Goal: Information Seeking & Learning: Learn about a topic

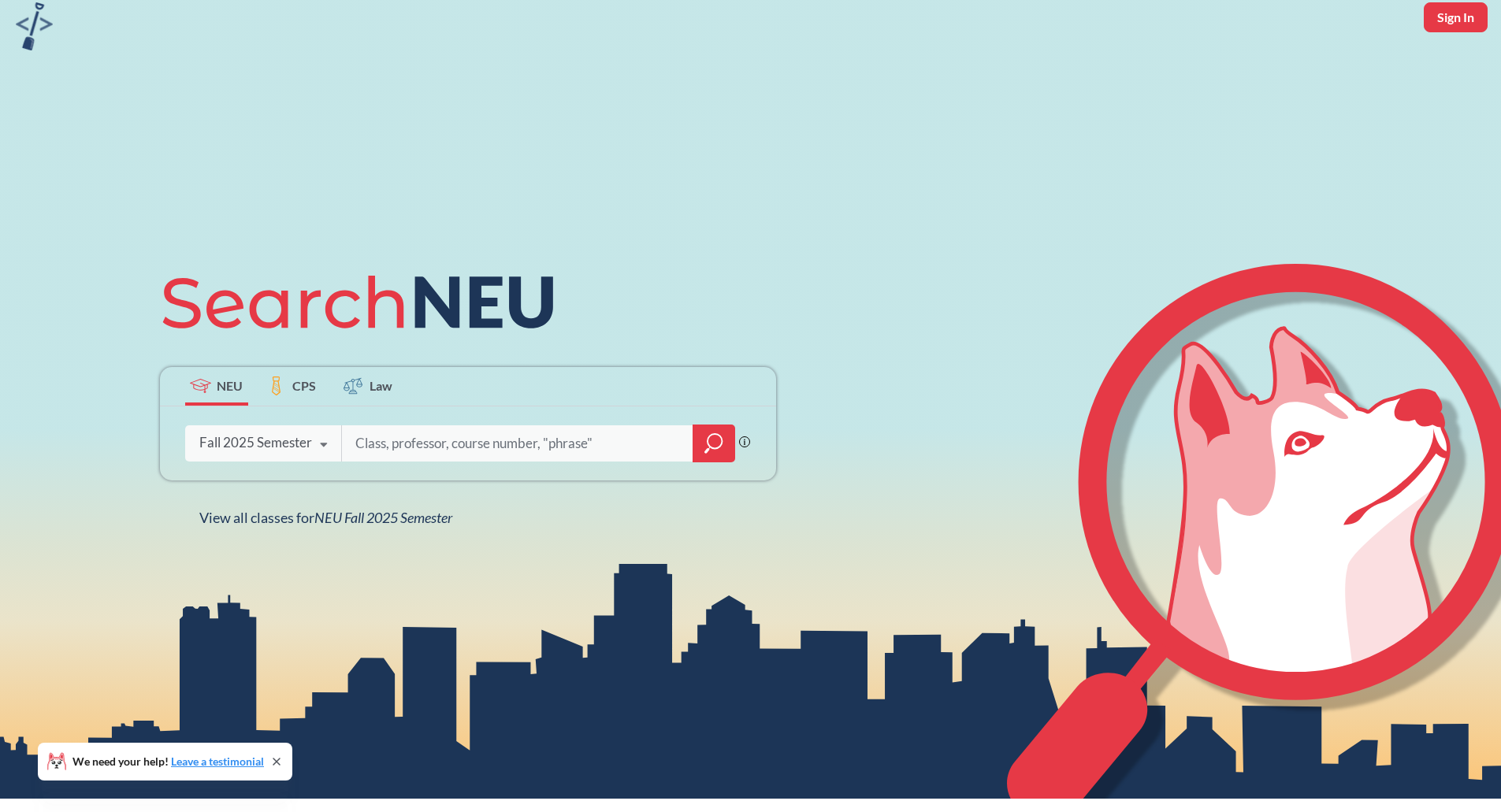
scroll to position [60, 0]
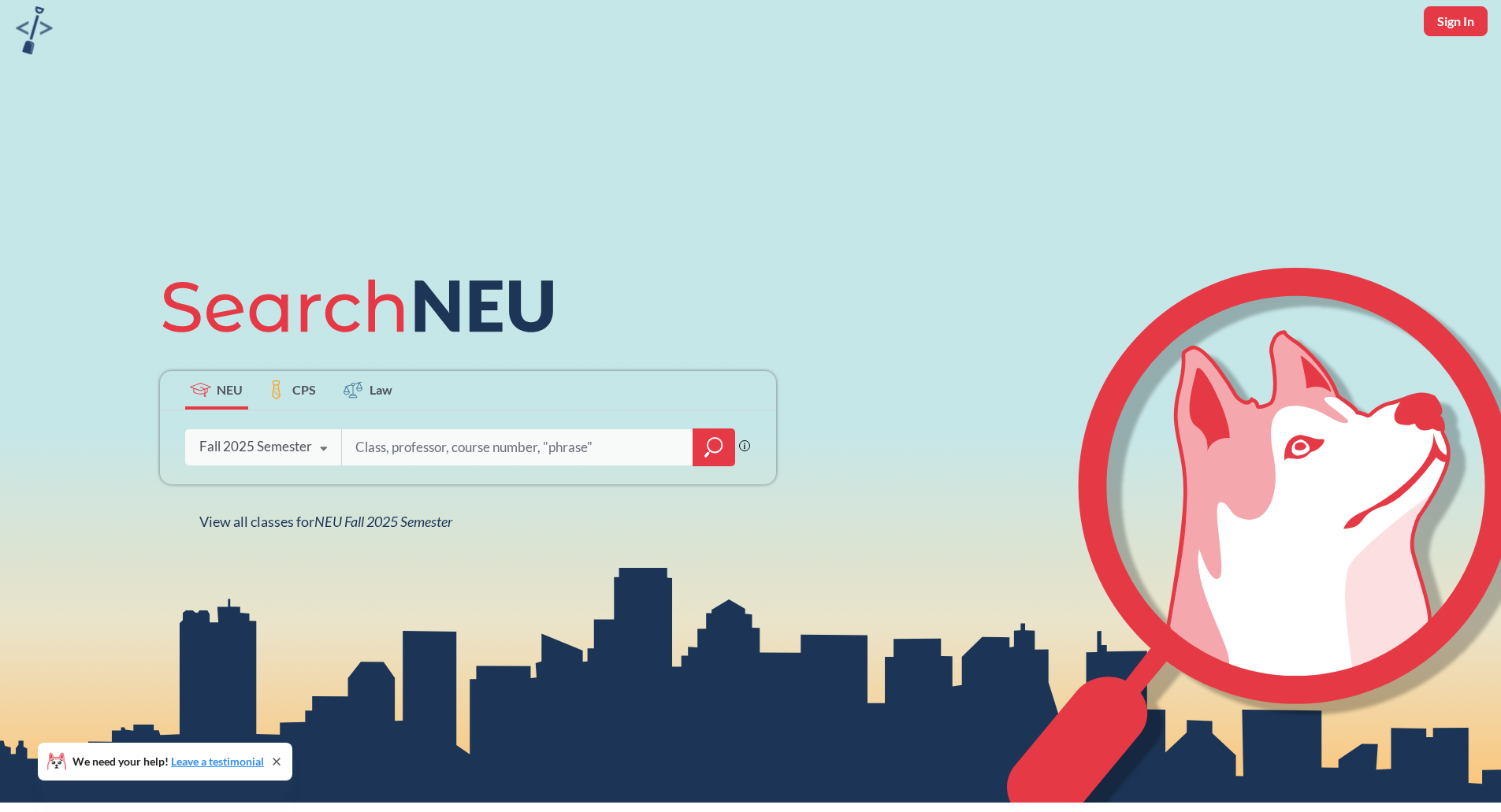
click at [271, 446] on div "Fall 2025 Semester" at bounding box center [255, 446] width 113 height 17
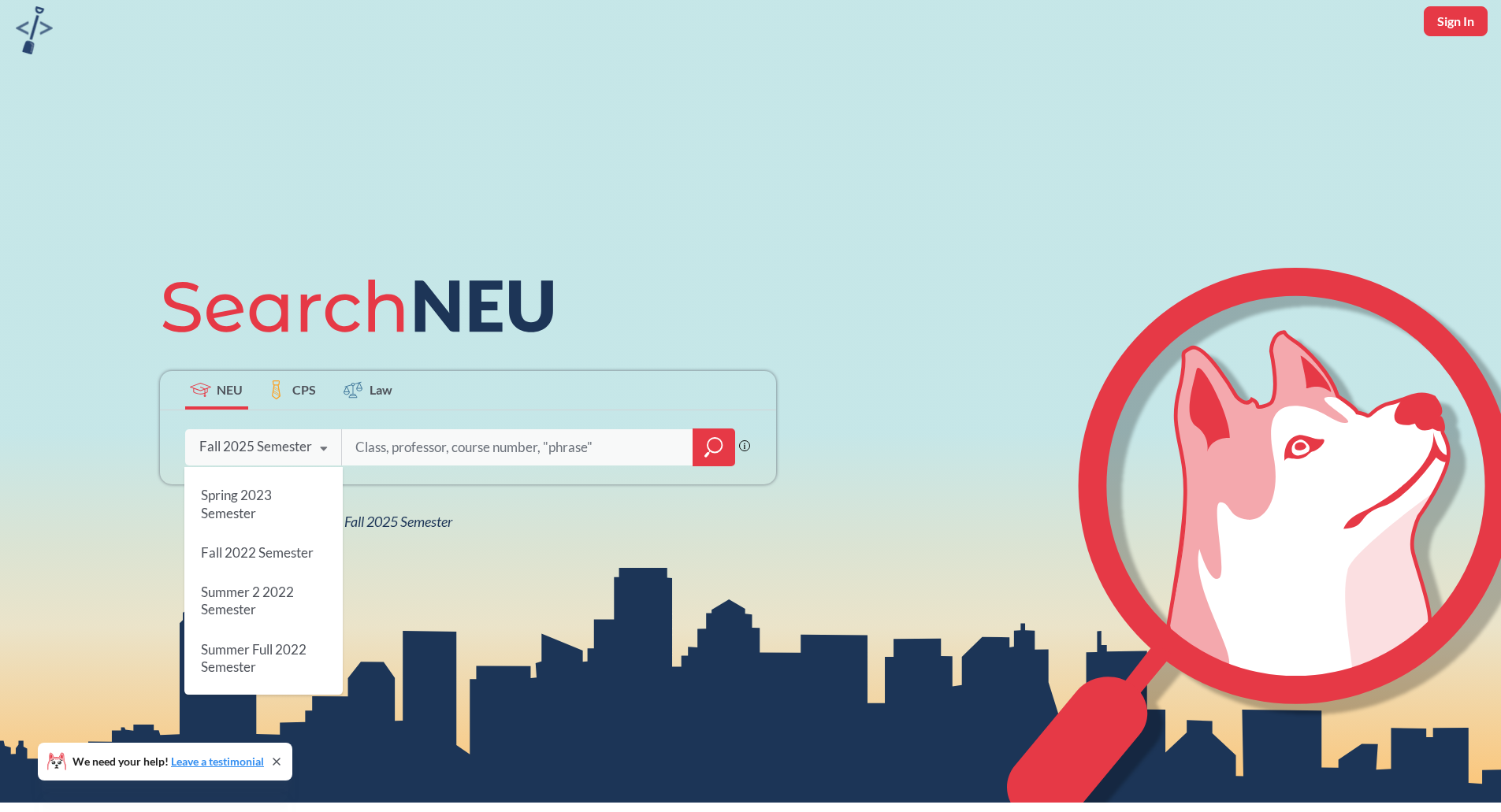
scroll to position [762, 0]
click at [534, 613] on div "NEU CPS Law Phrase search guarantees the exact search appears in the results. E…" at bounding box center [750, 397] width 1501 height 812
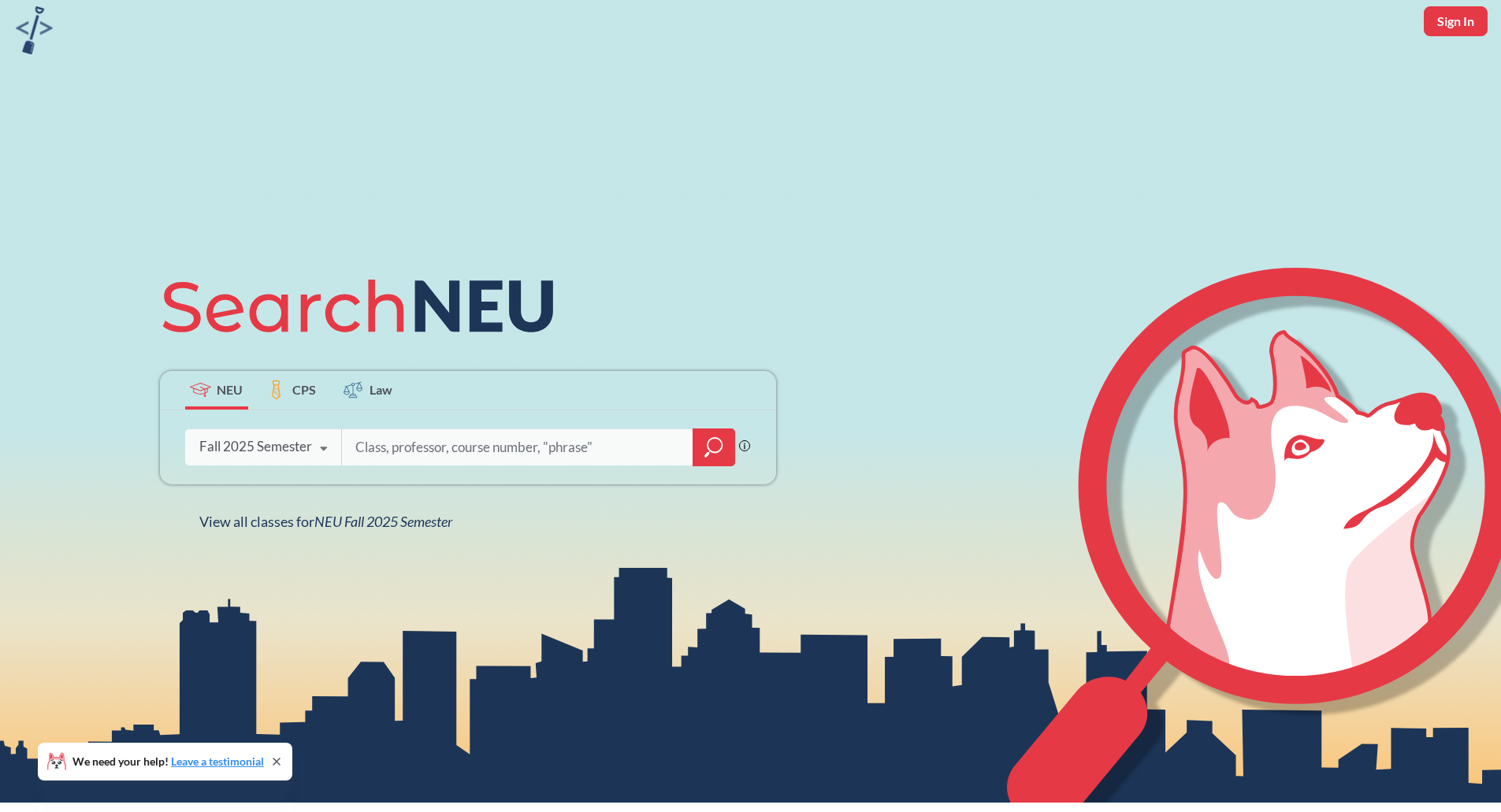
click at [488, 456] on input "search" at bounding box center [518, 447] width 328 height 33
click at [494, 473] on div "Phrase search guarantees the exact search appears in the results. Ex. If you wa…" at bounding box center [468, 448] width 616 height 74
click at [483, 460] on input "search" at bounding box center [518, 447] width 328 height 33
type input "integration experience"
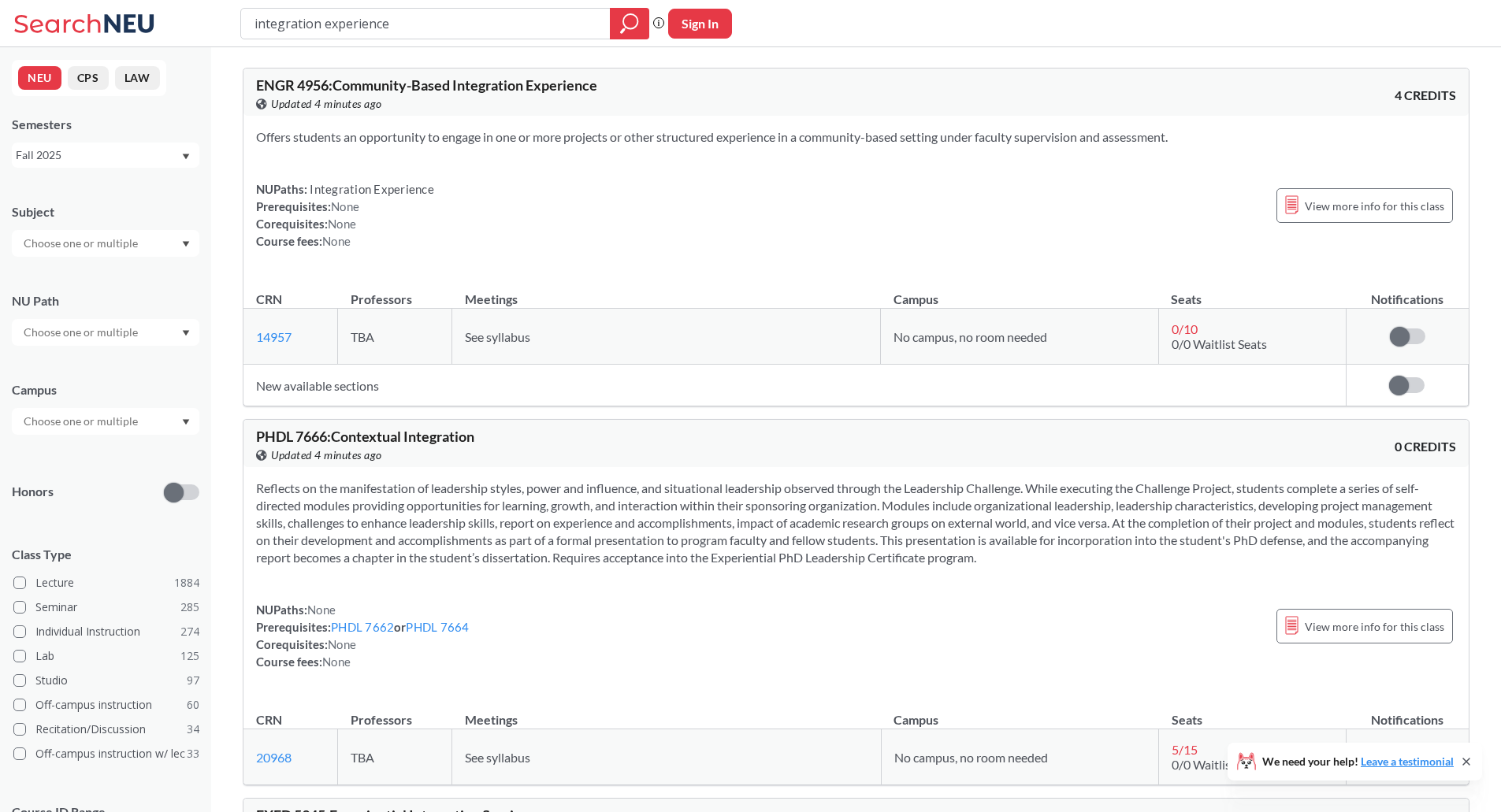
click at [147, 336] on div at bounding box center [105, 333] width 187 height 27
click at [69, 332] on input "text" at bounding box center [81, 332] width 132 height 19
type input "inte"
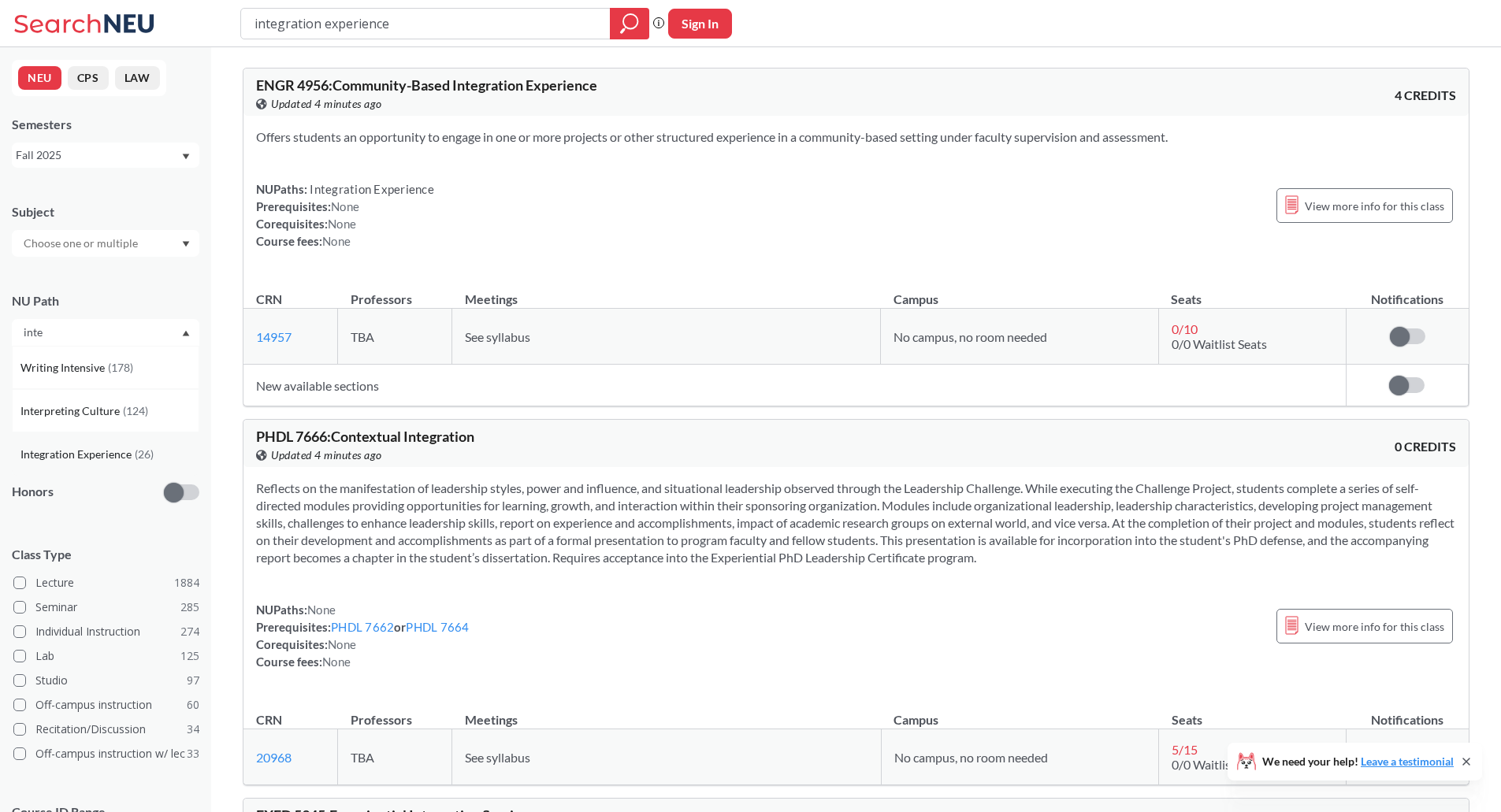
click at [100, 447] on span "Integration Experience" at bounding box center [78, 454] width 114 height 17
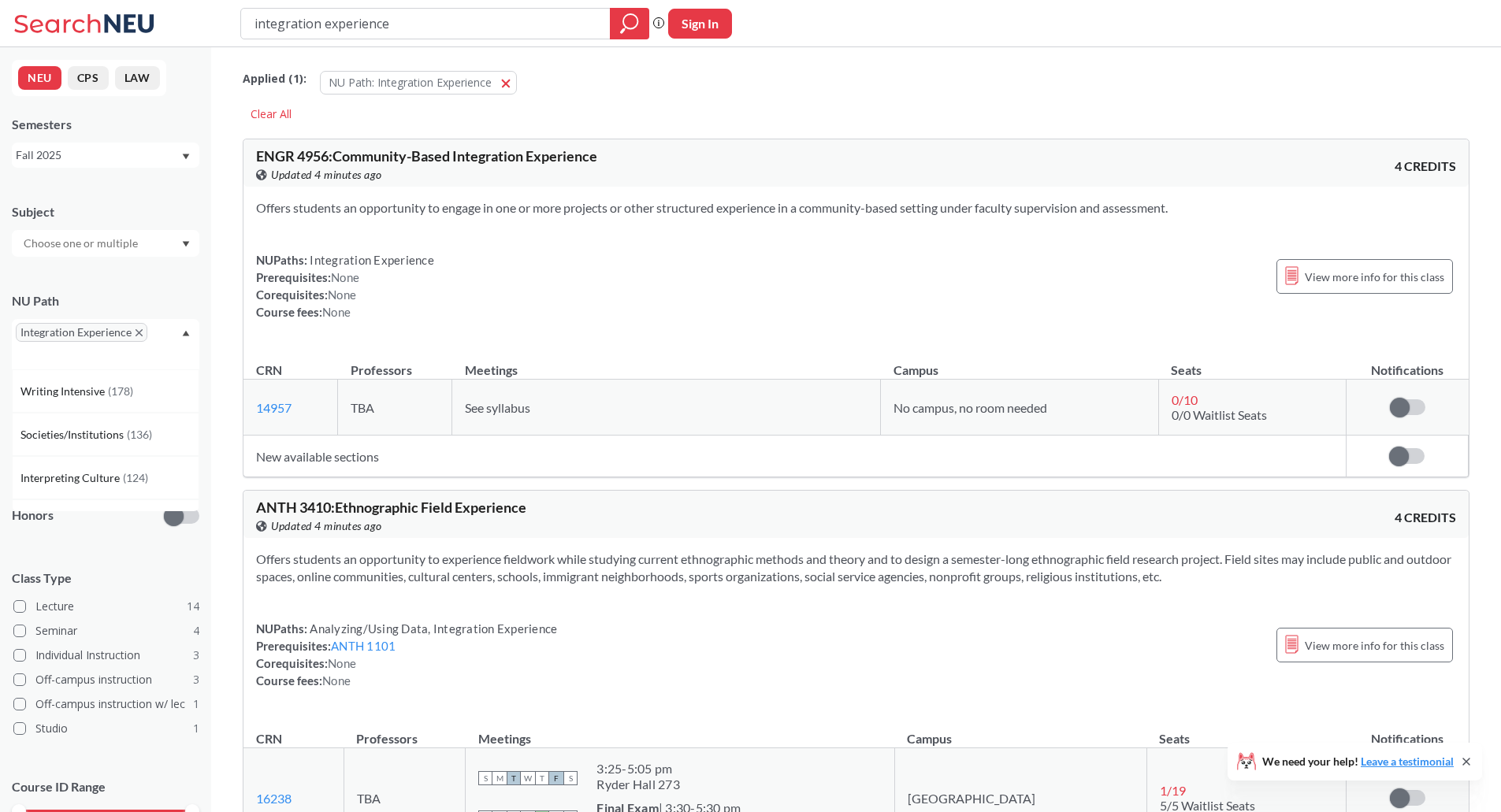
click at [102, 359] on div "Integration Experience" at bounding box center [105, 345] width 187 height 51
click at [108, 356] on div "Integration Experience" at bounding box center [105, 345] width 187 height 51
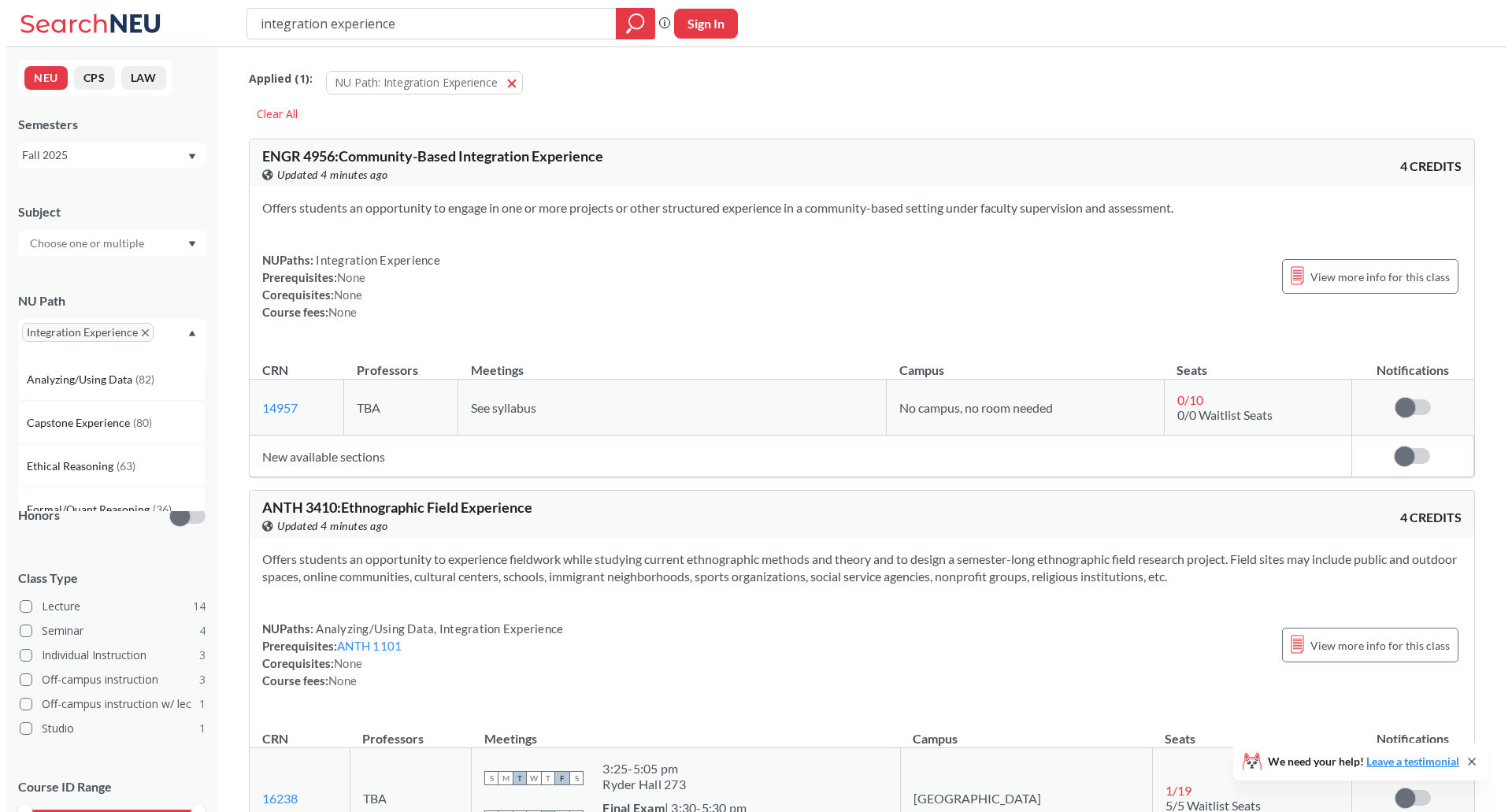
scroll to position [323, 0]
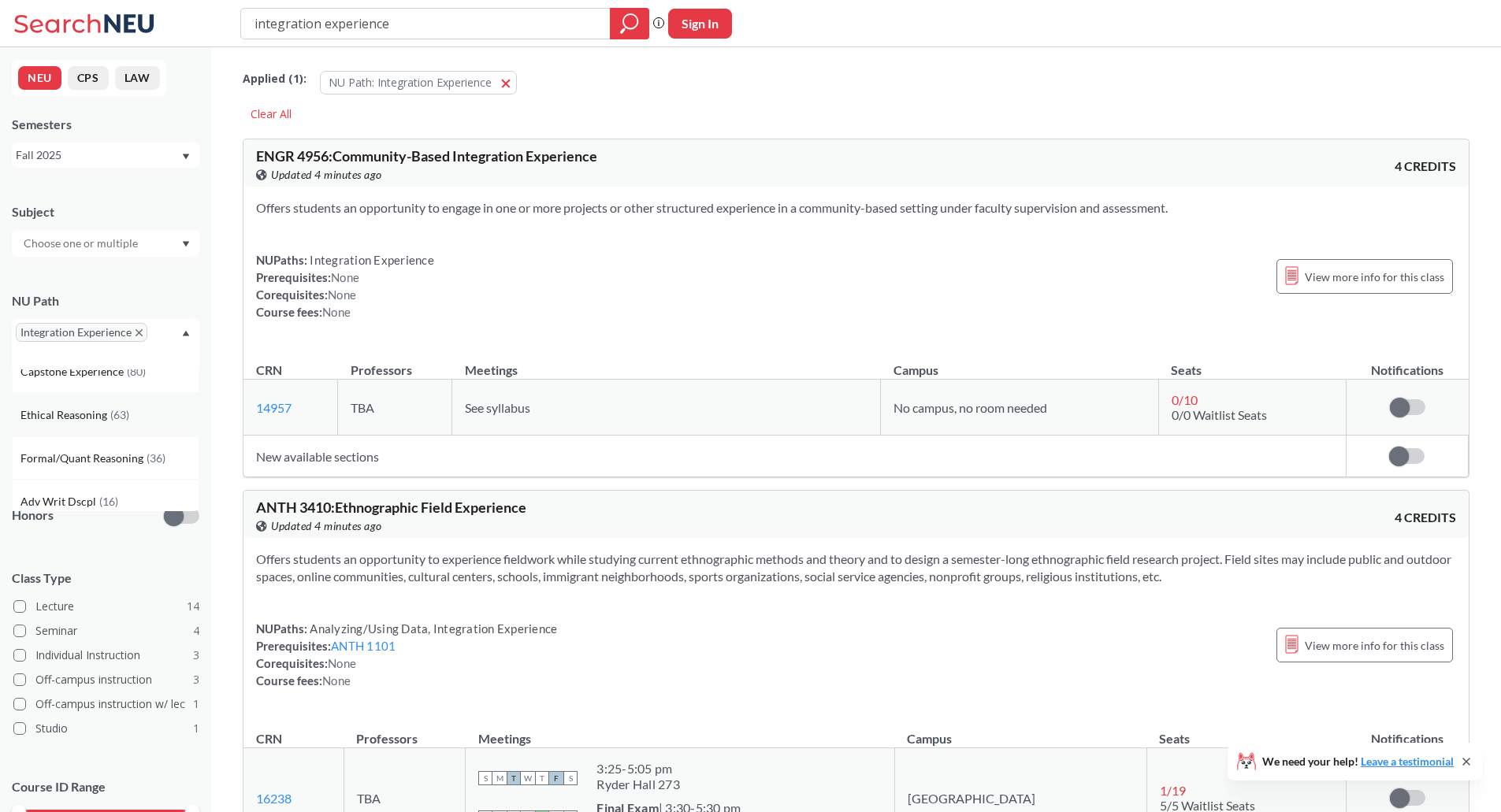
click at [94, 411] on span "Ethical Reasoning" at bounding box center [65, 414] width 90 height 17
click at [455, 26] on input "integration experience" at bounding box center [426, 24] width 346 height 27
click at [625, 29] on icon "magnifying glass" at bounding box center [629, 24] width 19 height 22
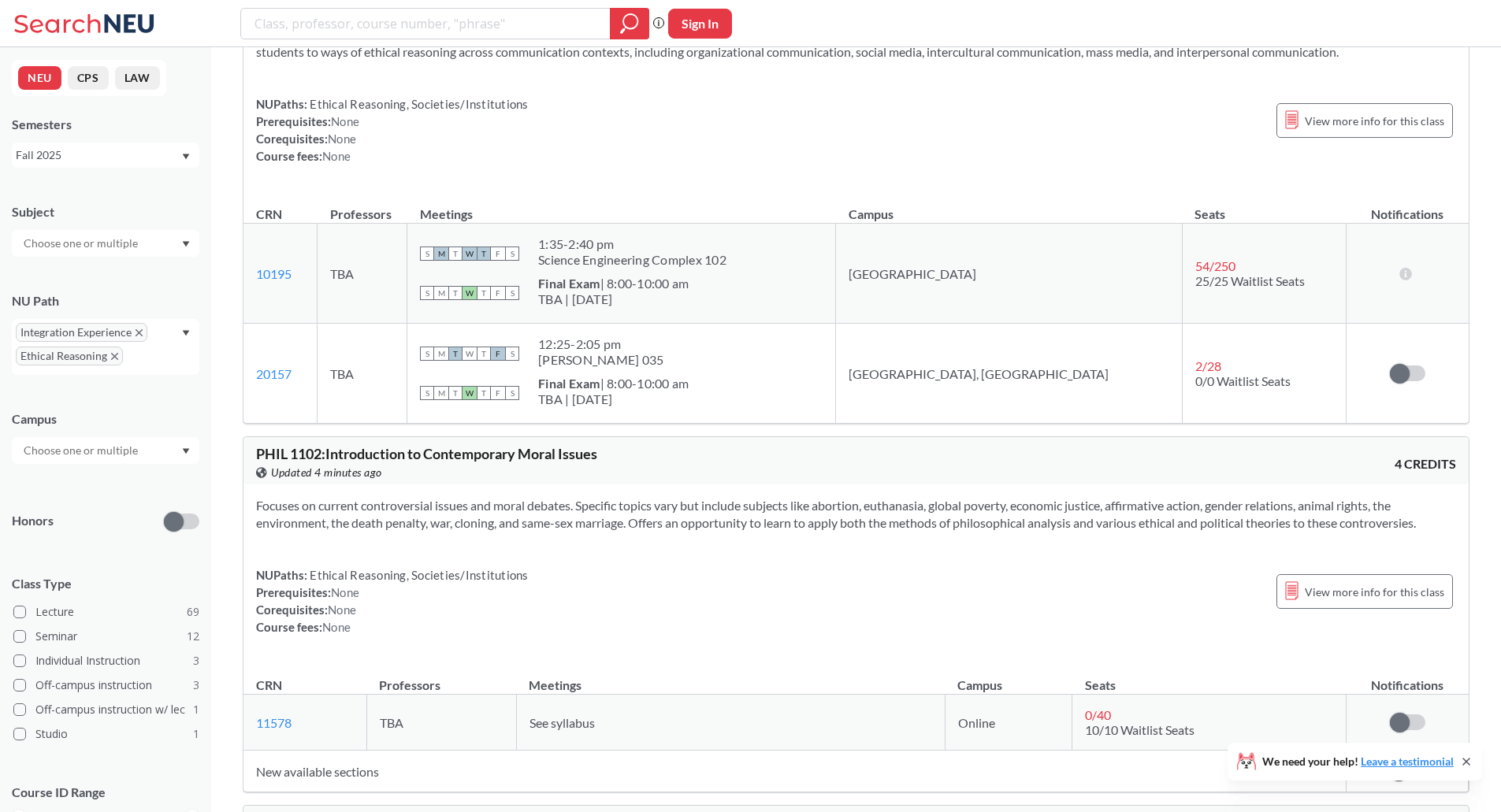
scroll to position [1934, 0]
click at [187, 326] on div "Integration Experience Ethical Reasoning" at bounding box center [105, 347] width 187 height 56
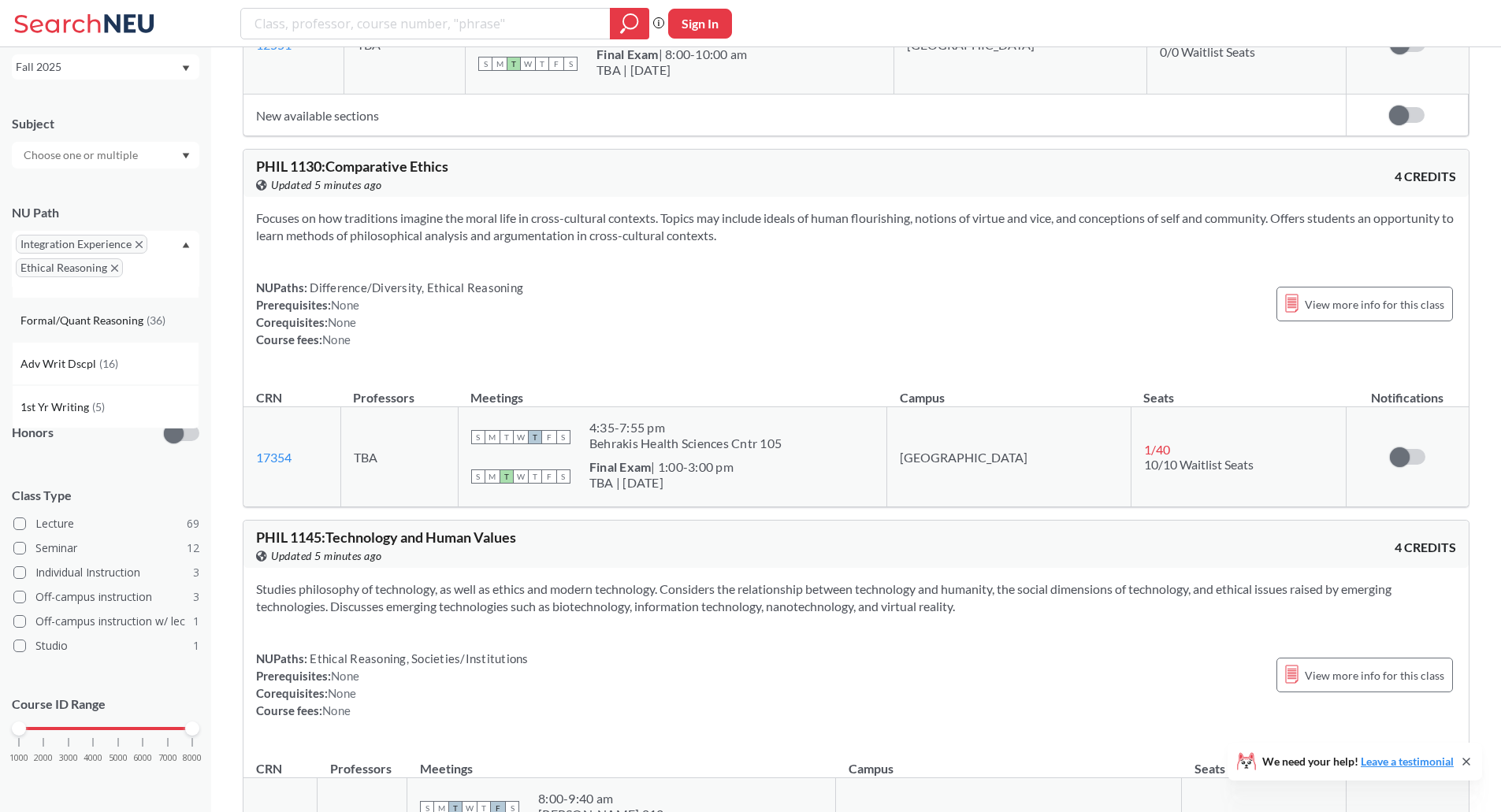
scroll to position [4202, 0]
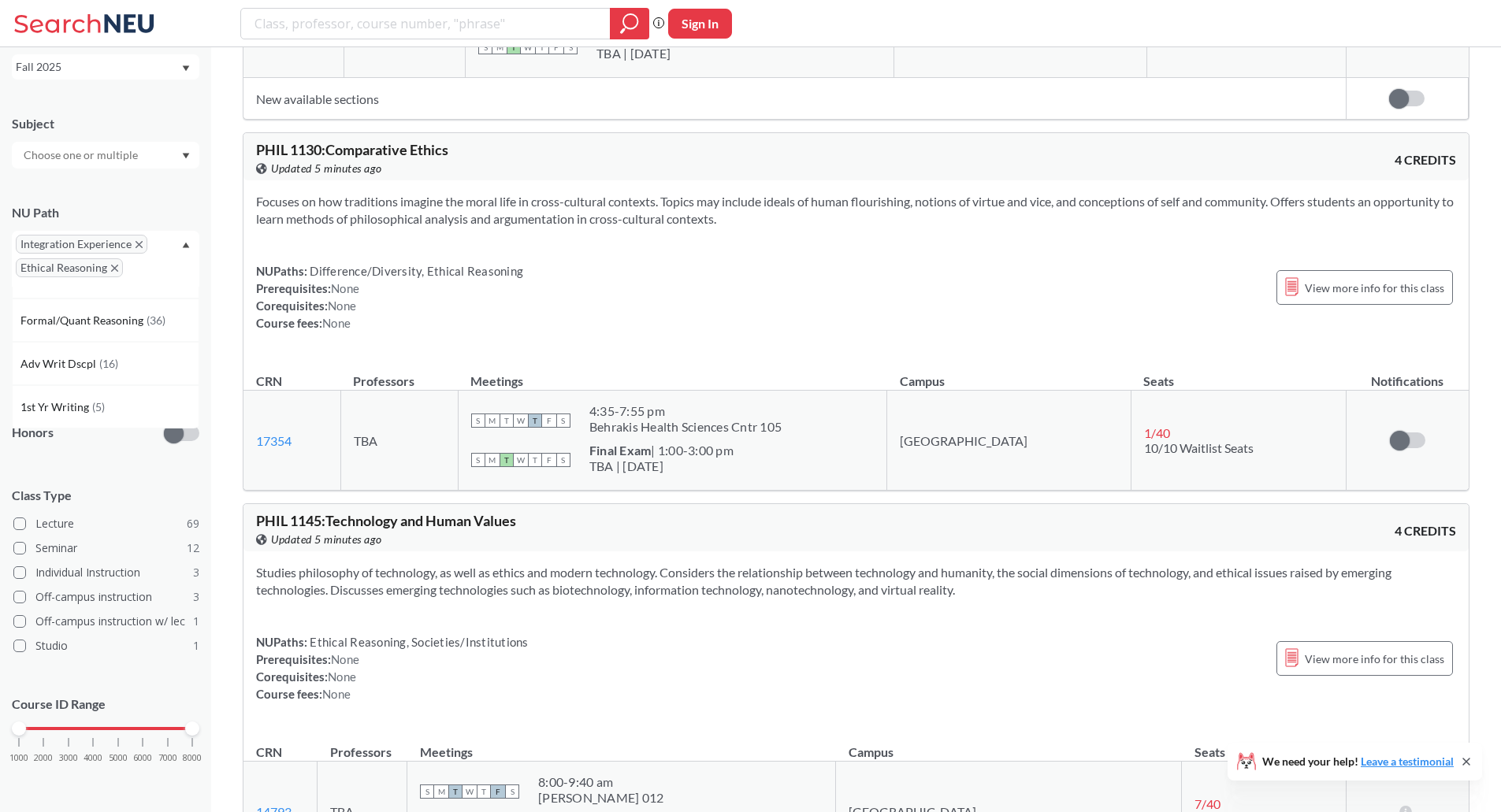
click at [180, 248] on div "Integration Experience Ethical Reasoning" at bounding box center [105, 259] width 187 height 56
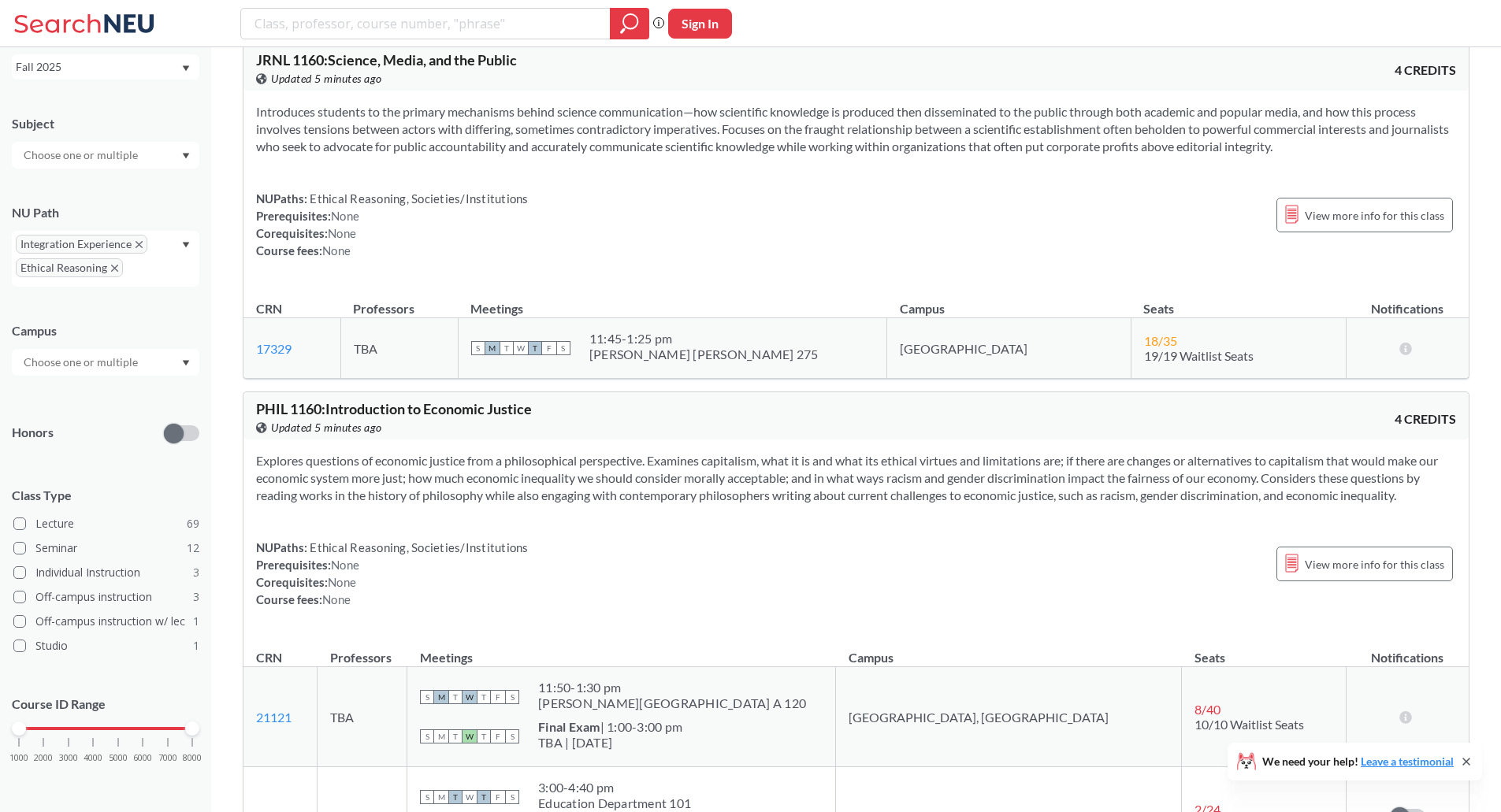
scroll to position [5750, 0]
click at [129, 250] on span "Integration Experience" at bounding box center [81, 243] width 131 height 19
click at [113, 265] on icon "X to remove pill" at bounding box center [115, 269] width 7 height 7
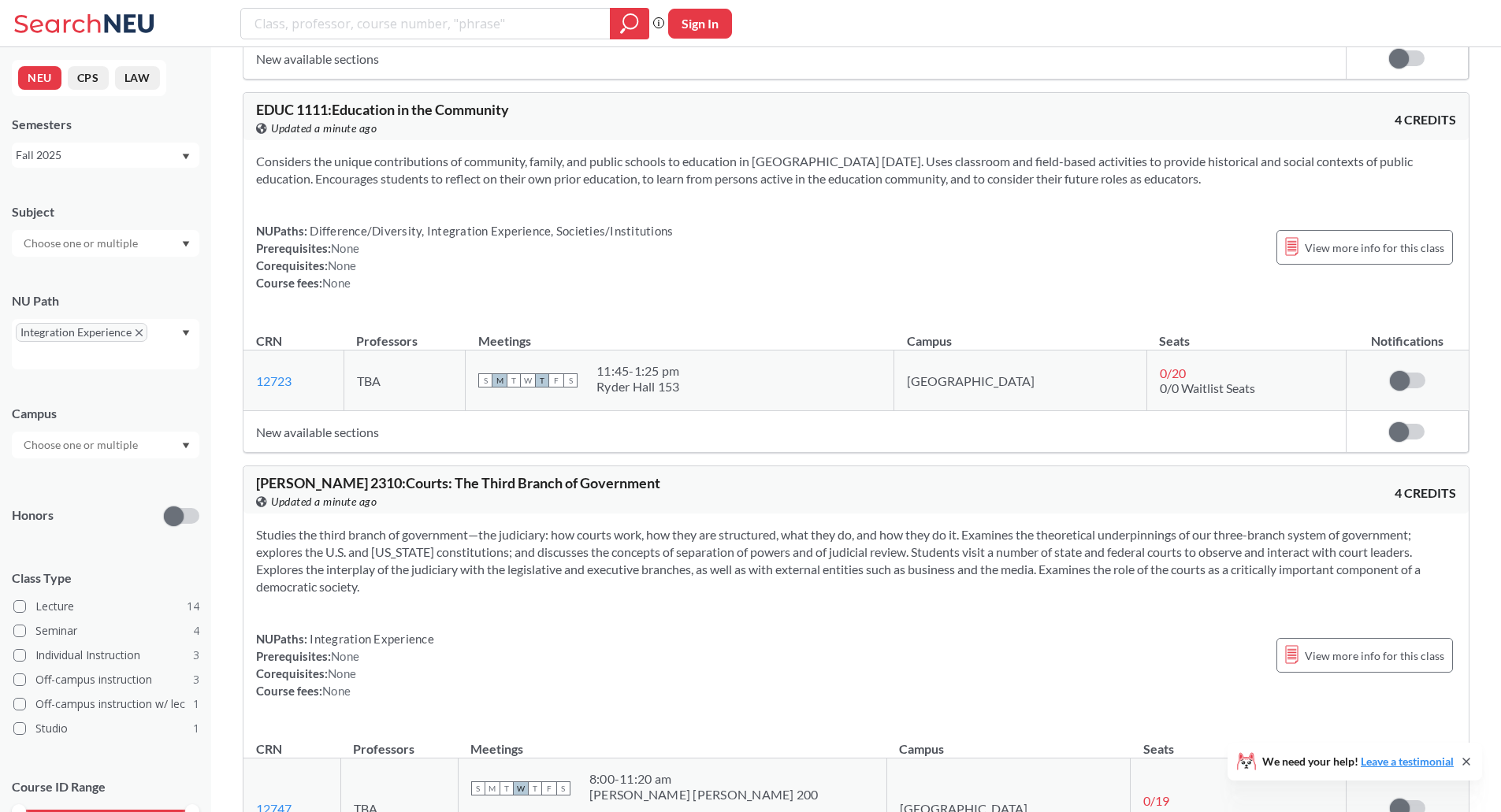
scroll to position [578, 0]
click at [165, 335] on div "Integration Experience" at bounding box center [105, 345] width 187 height 51
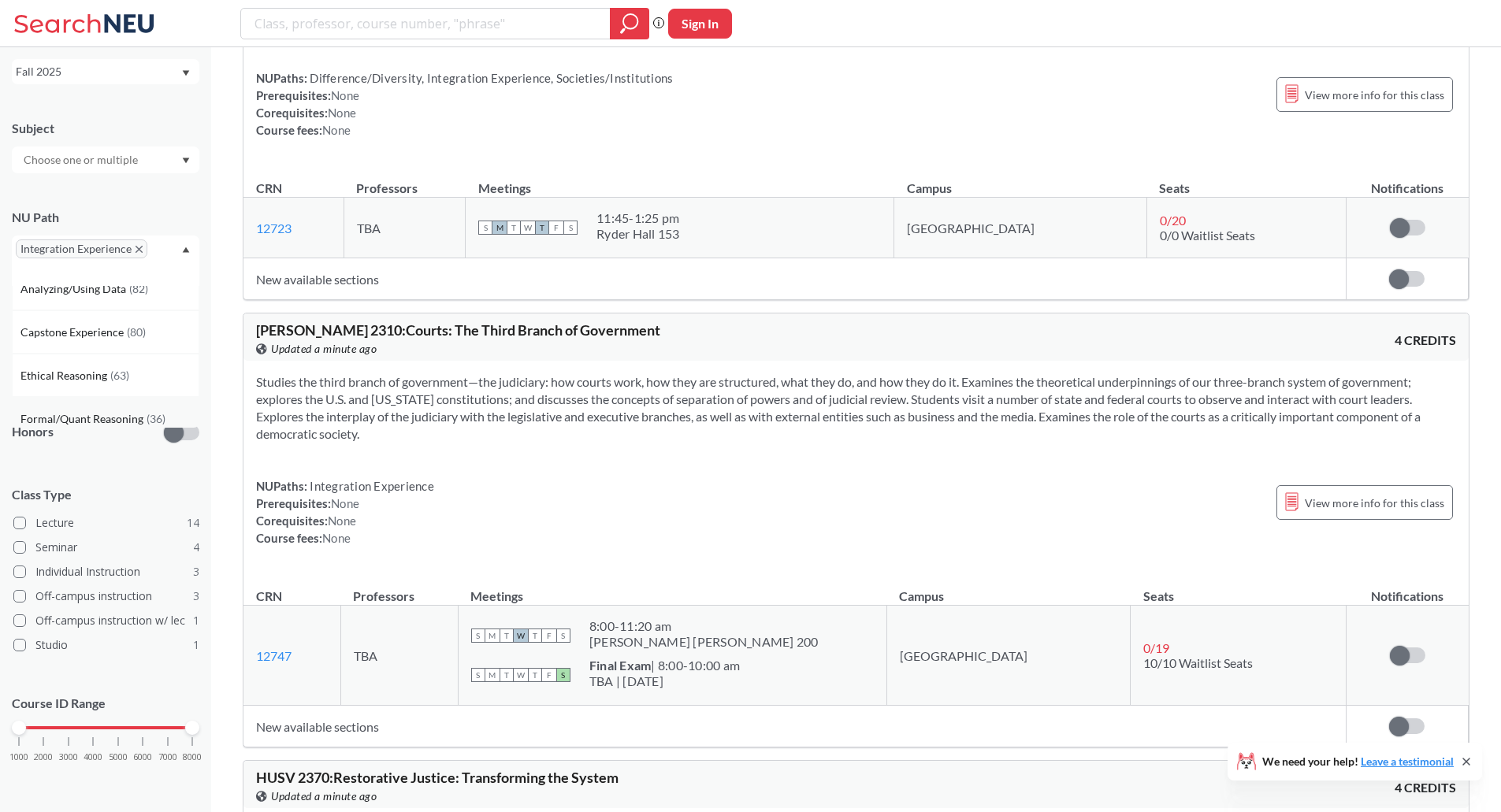
scroll to position [278, 0]
click at [89, 366] on div "Ethical Reasoning ( 63 )" at bounding box center [105, 376] width 187 height 43
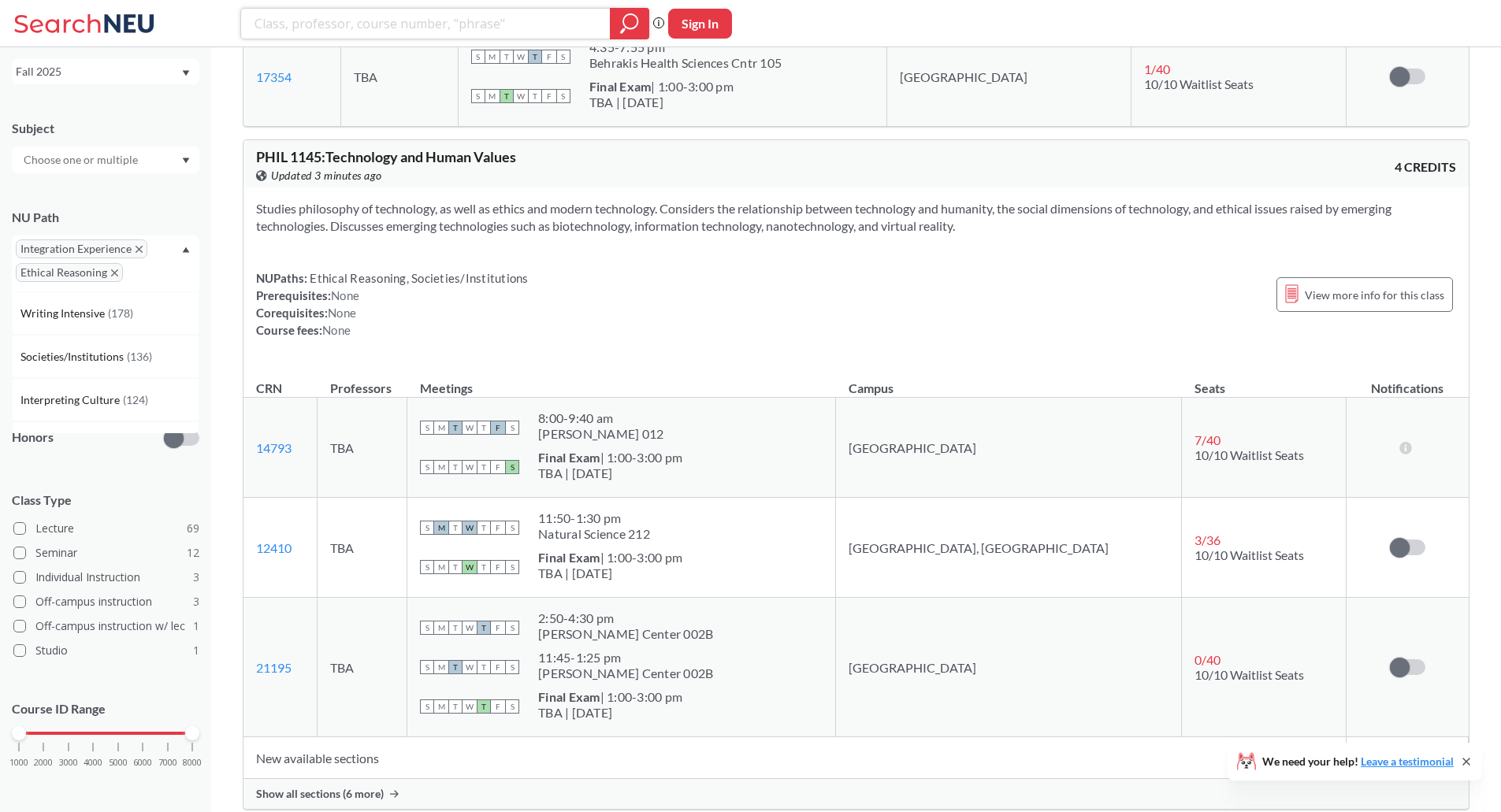
click at [508, 29] on input "search" at bounding box center [426, 24] width 346 height 27
type input "phil1181"
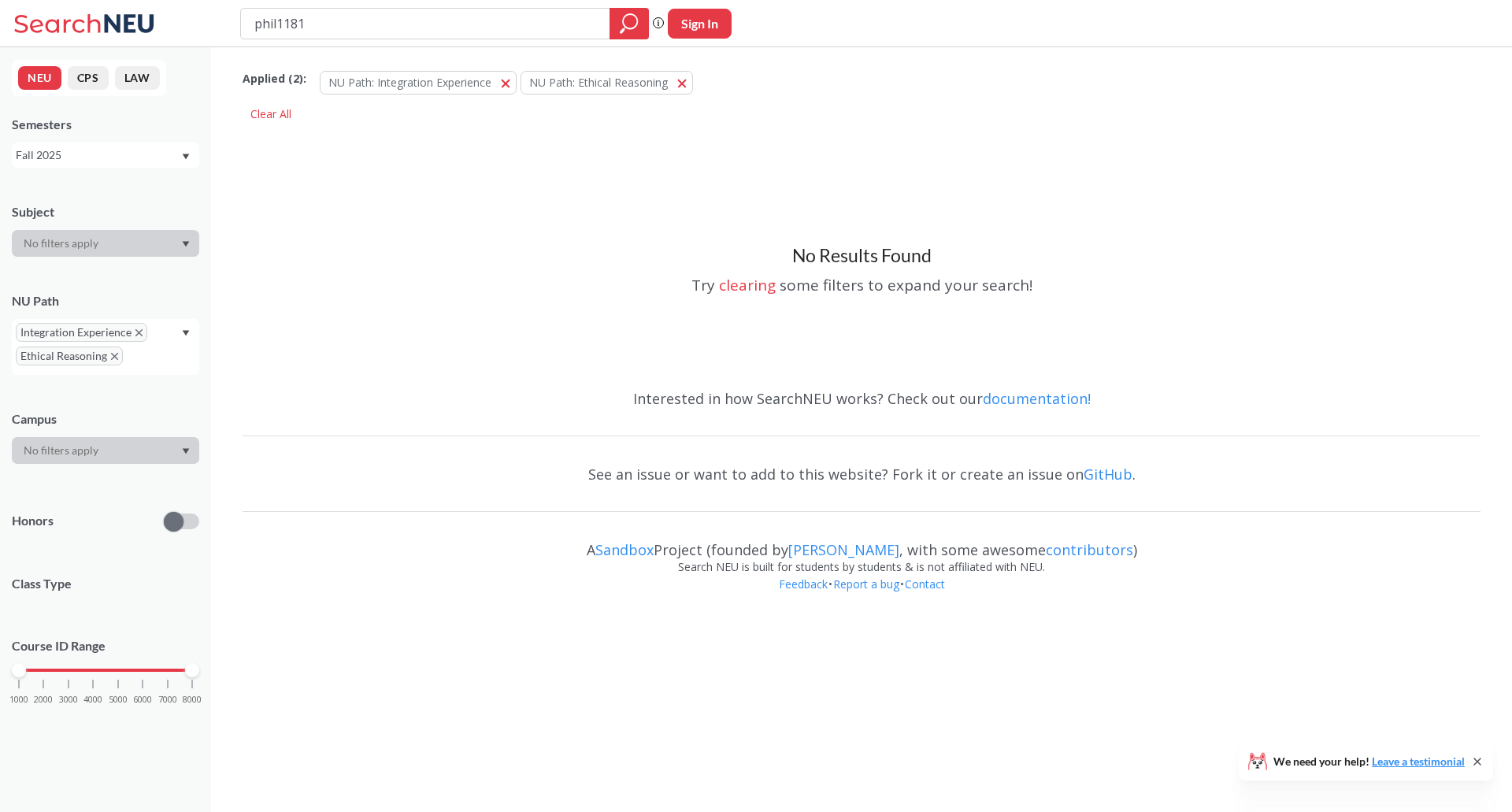
click at [139, 334] on icon "X to remove pill" at bounding box center [139, 333] width 7 height 7
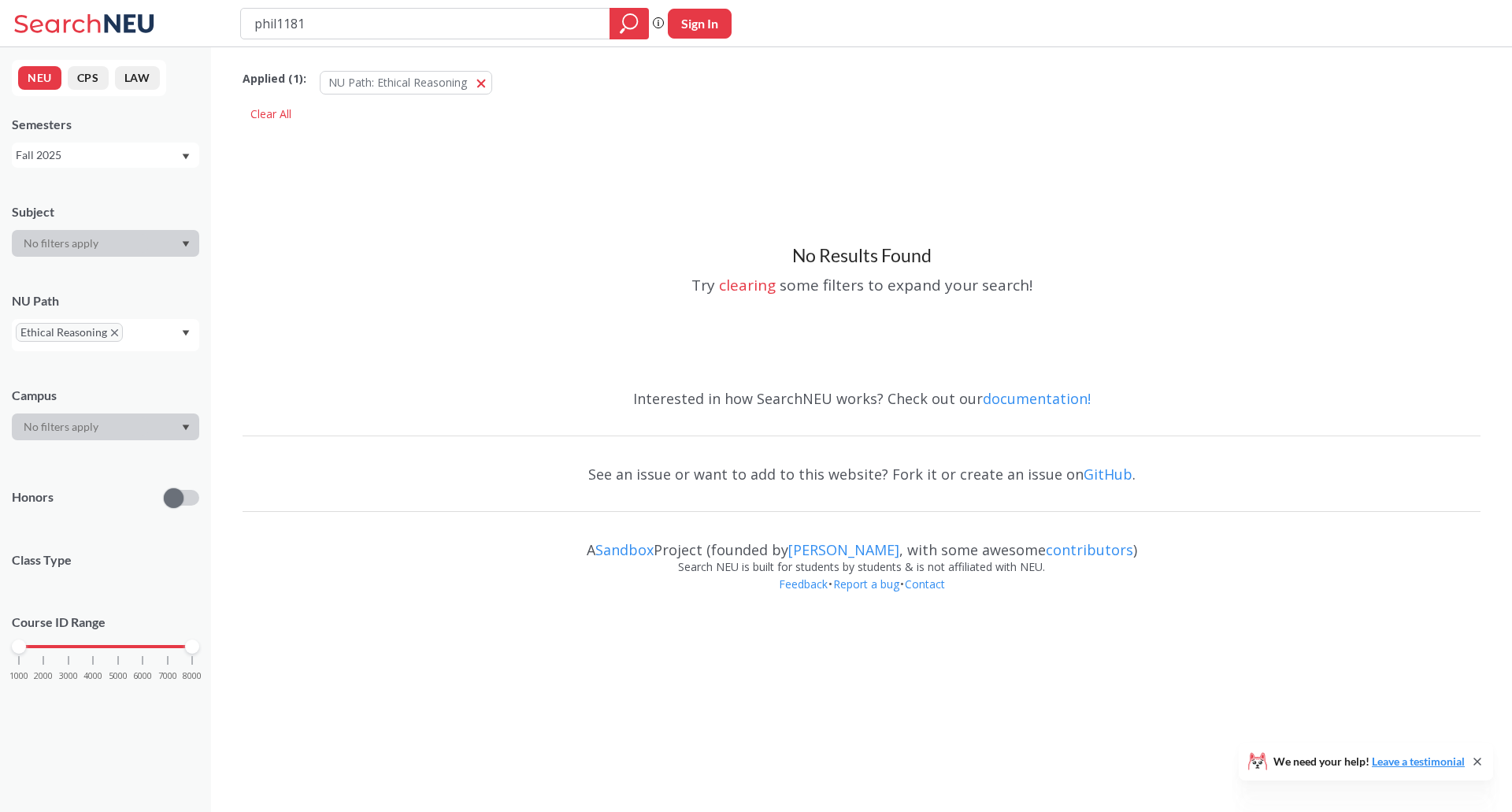
click at [114, 334] on icon "X to remove pill" at bounding box center [115, 333] width 7 height 7
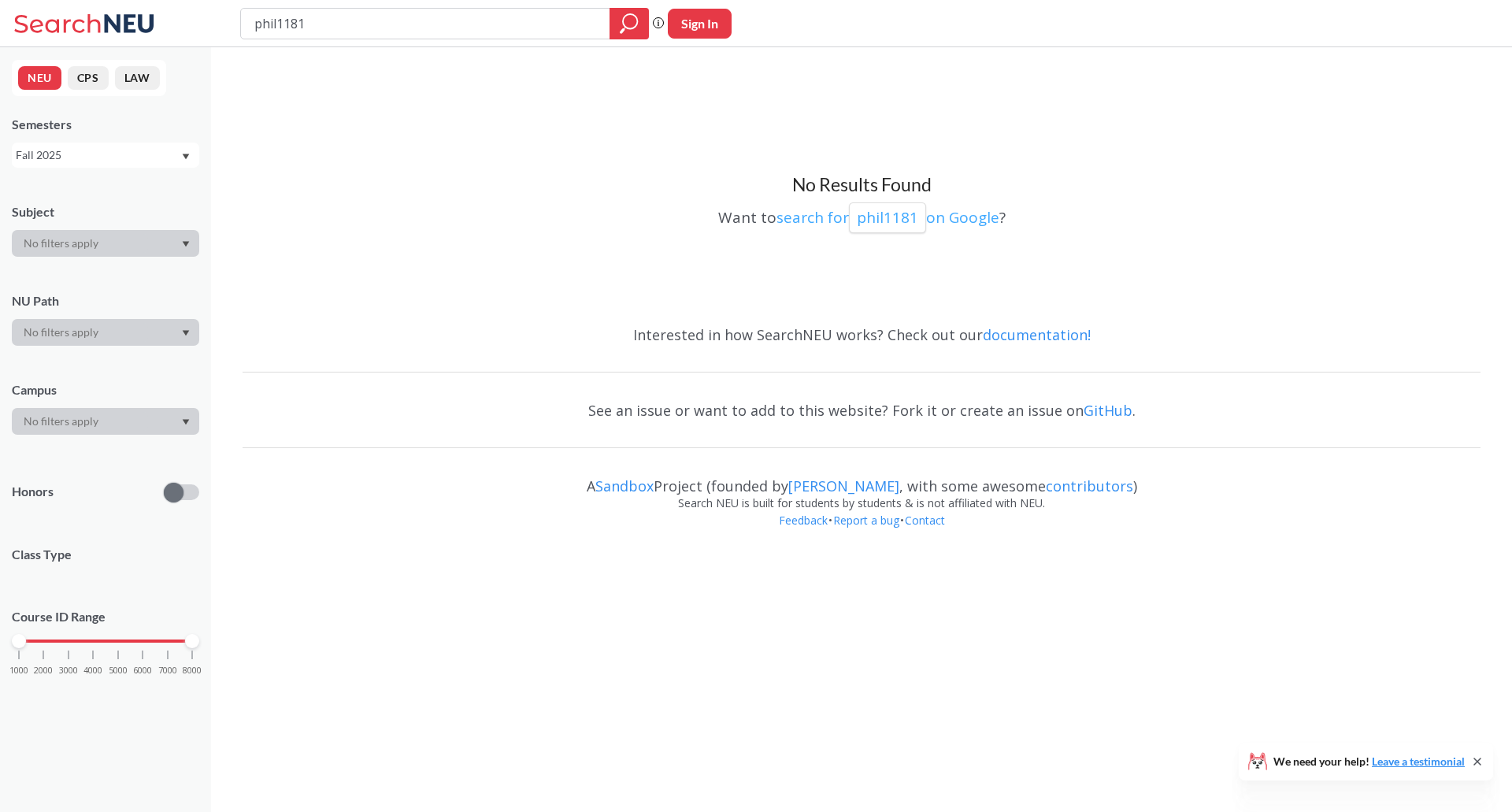
click at [895, 221] on p "phil1181" at bounding box center [887, 218] width 61 height 22
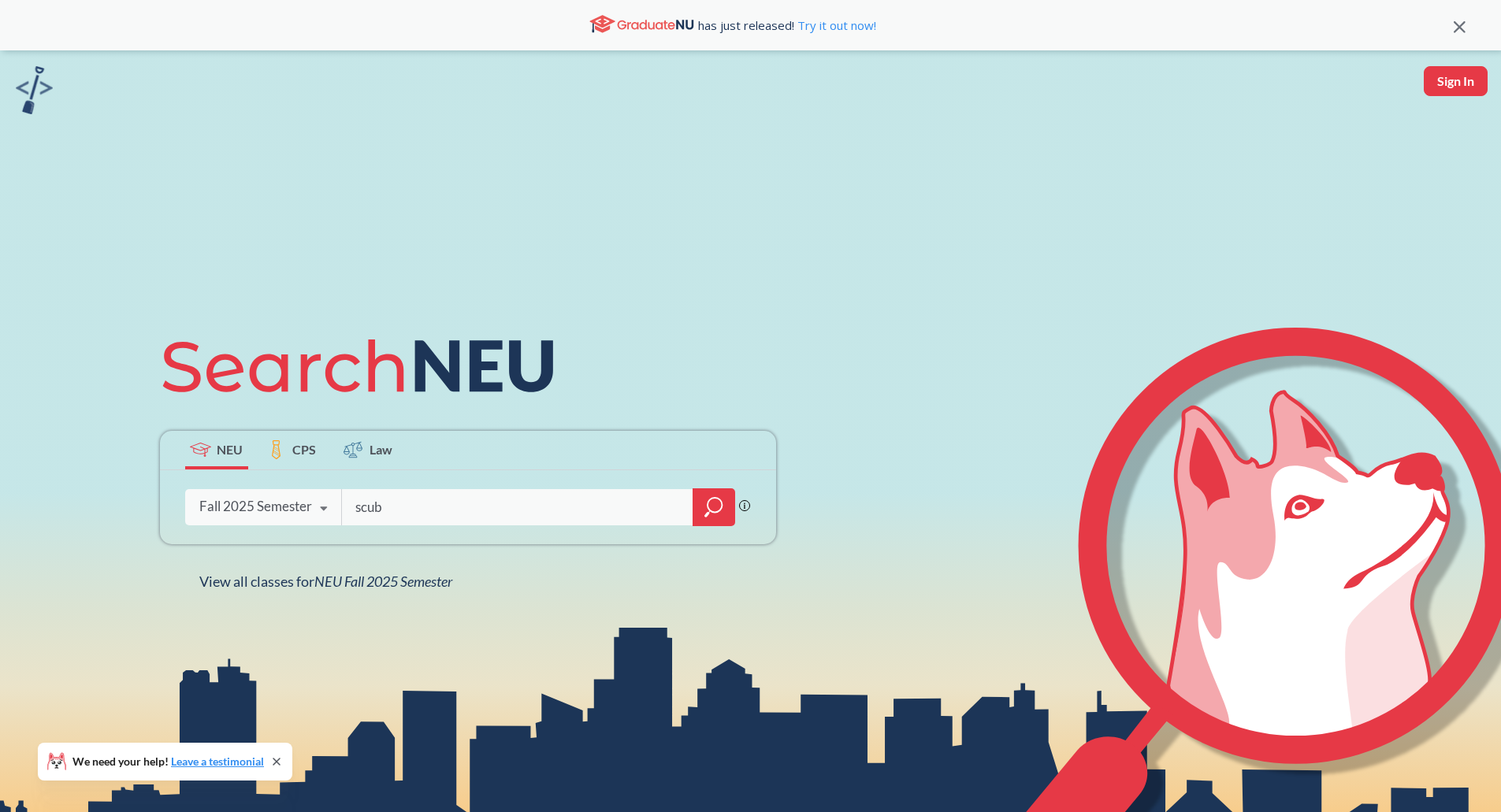
type input "scuba"
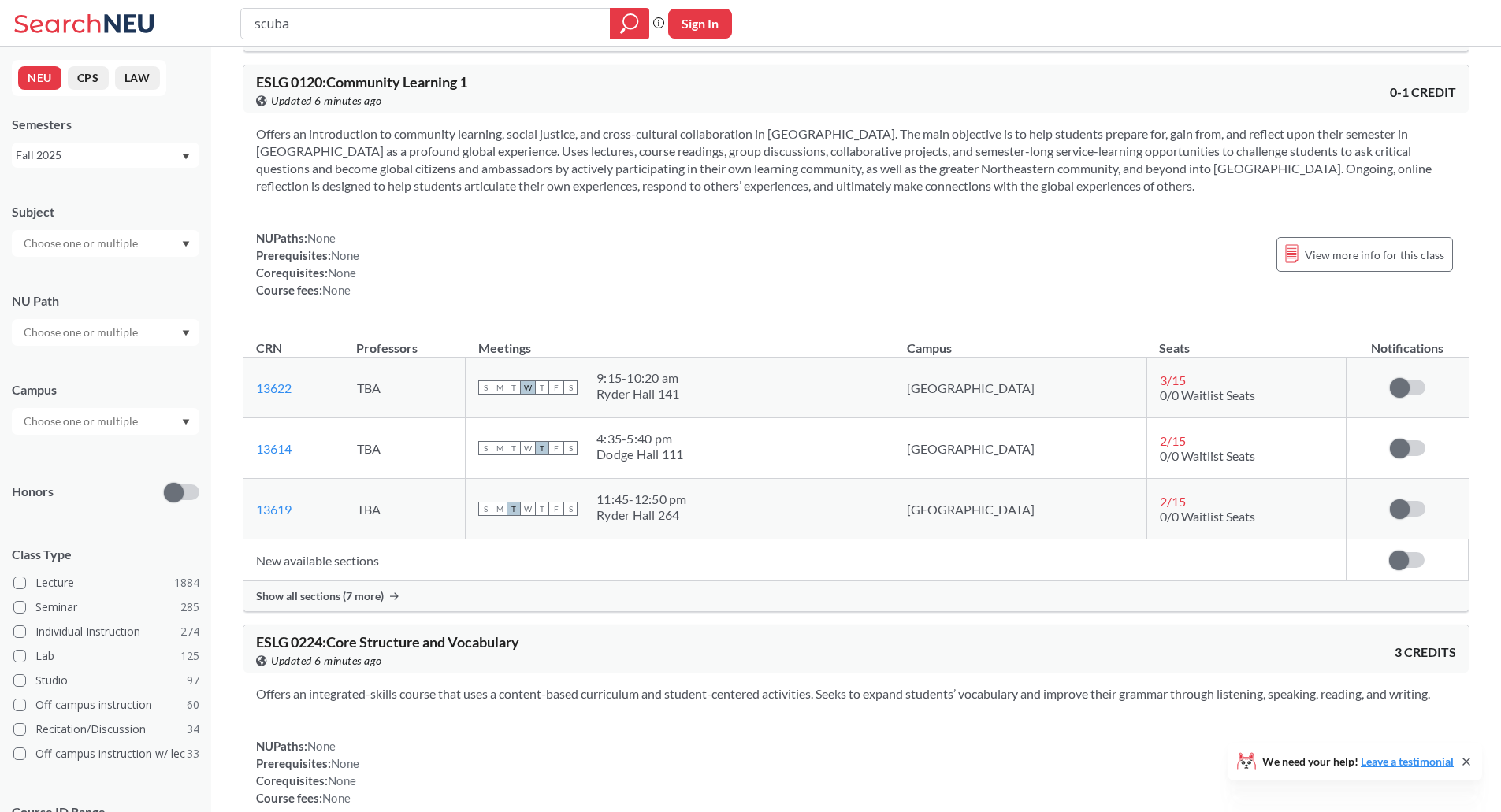
scroll to position [1379, 0]
type input "scuba dive"
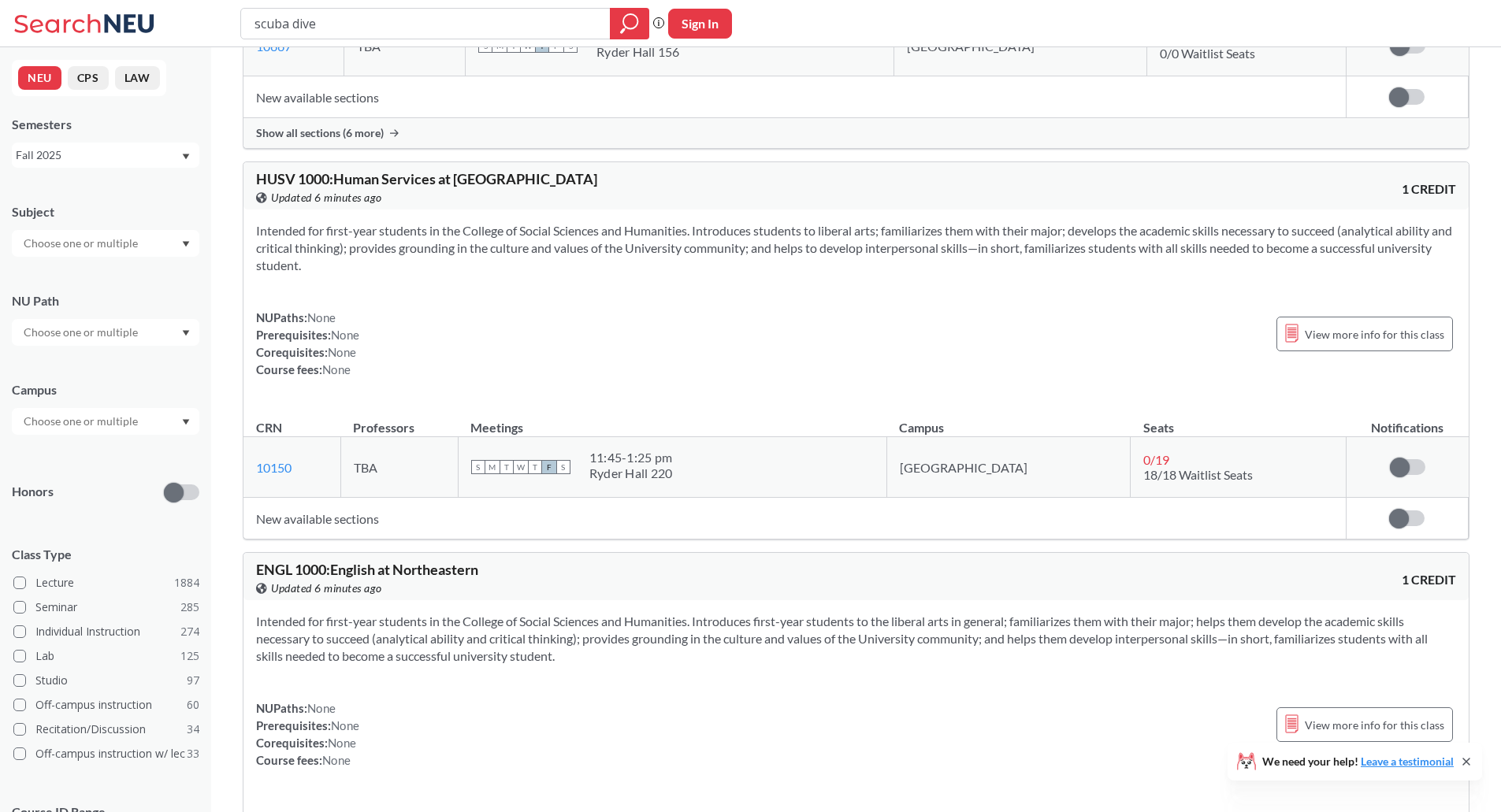
scroll to position [8918, 0]
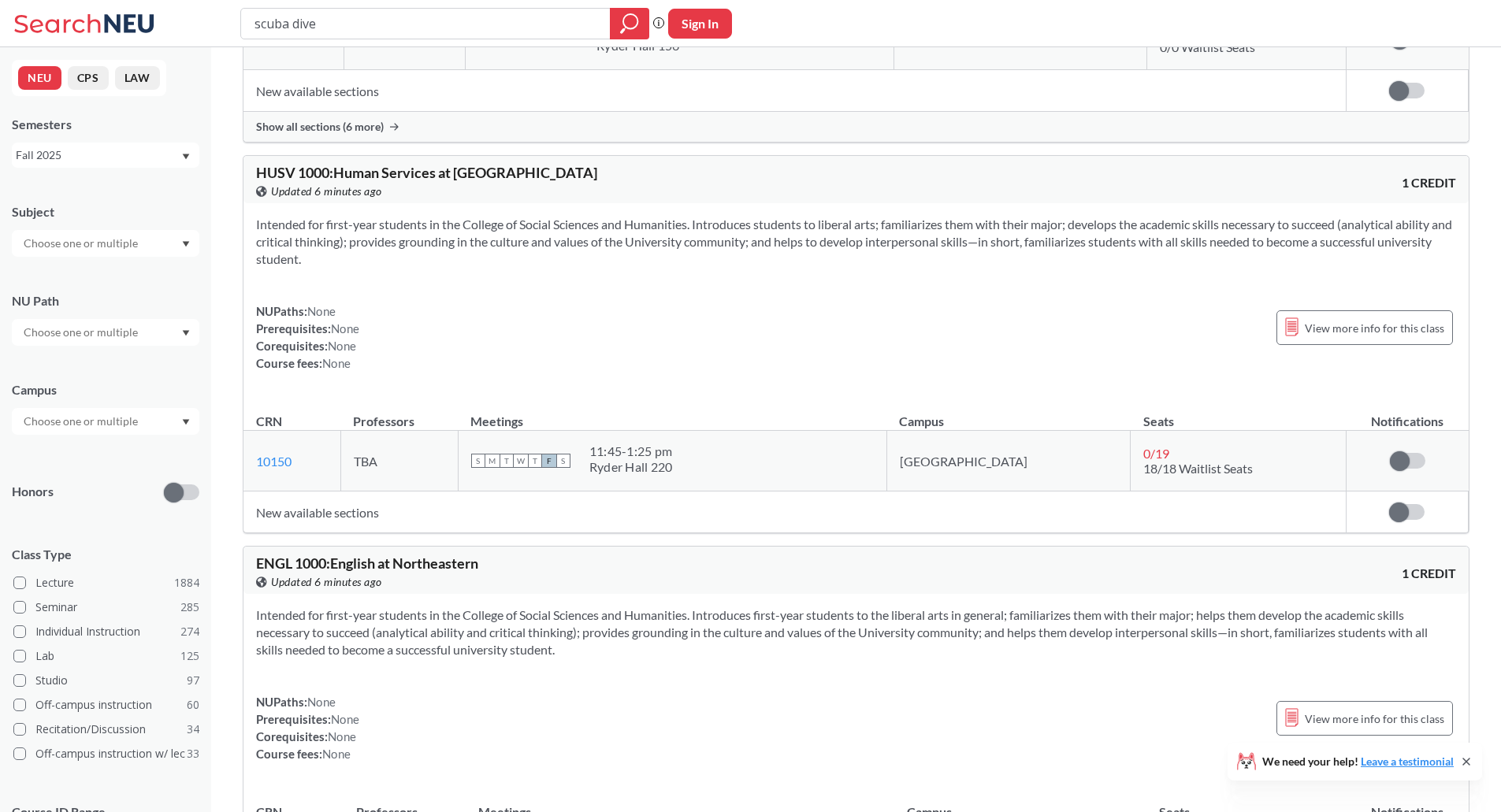
click at [443, 4] on div "scuba dive Phrase search guarantees the exact search appears in the results. Ex…" at bounding box center [750, 24] width 1501 height 47
click at [465, 57] on td "TBA" at bounding box center [404, 39] width 121 height 61
click at [453, 15] on input "scuba dive" at bounding box center [426, 24] width 346 height 27
type input "a"
type input "marine"
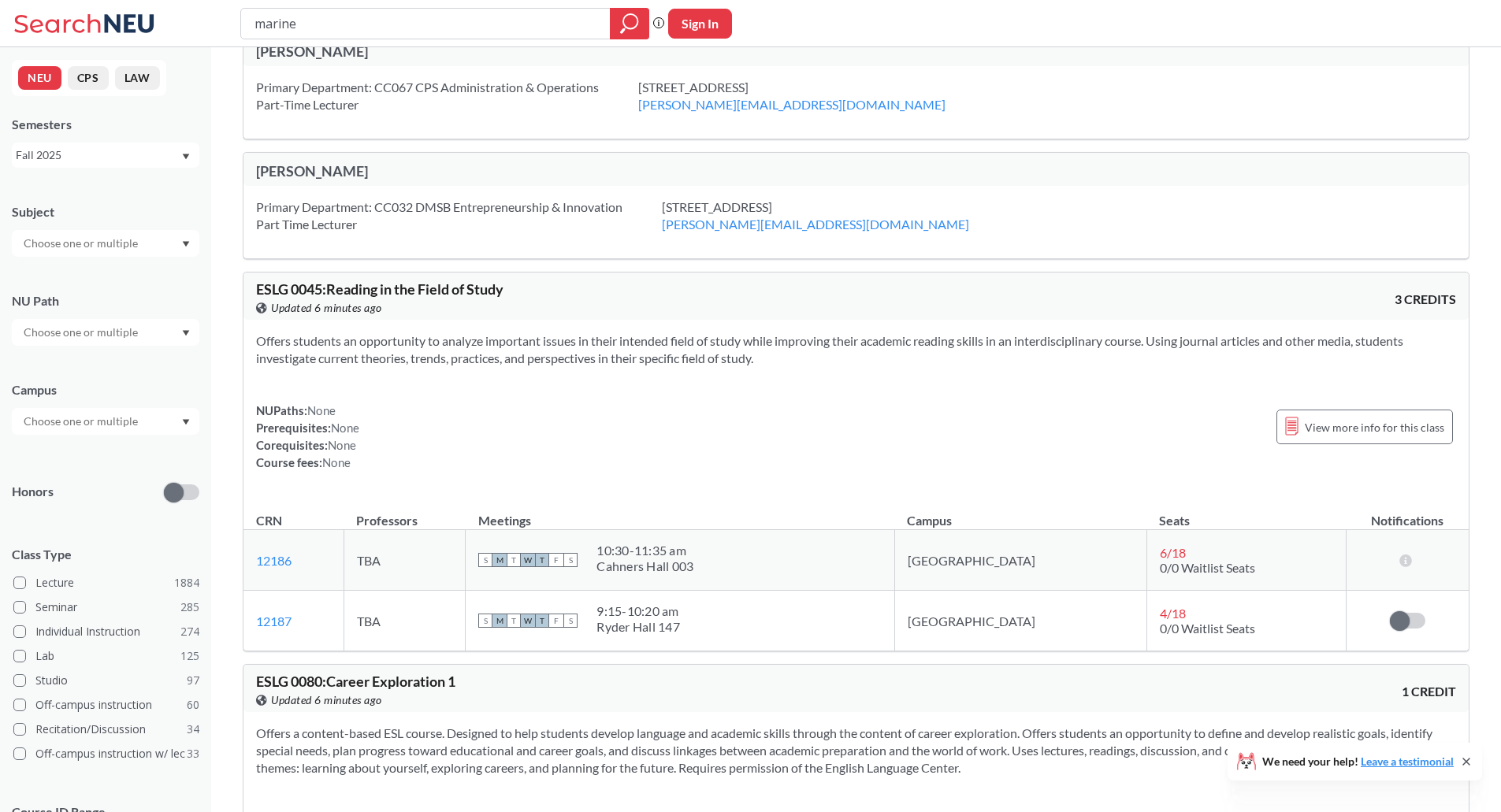
scroll to position [2627, 0]
type input "e"
type input "research"
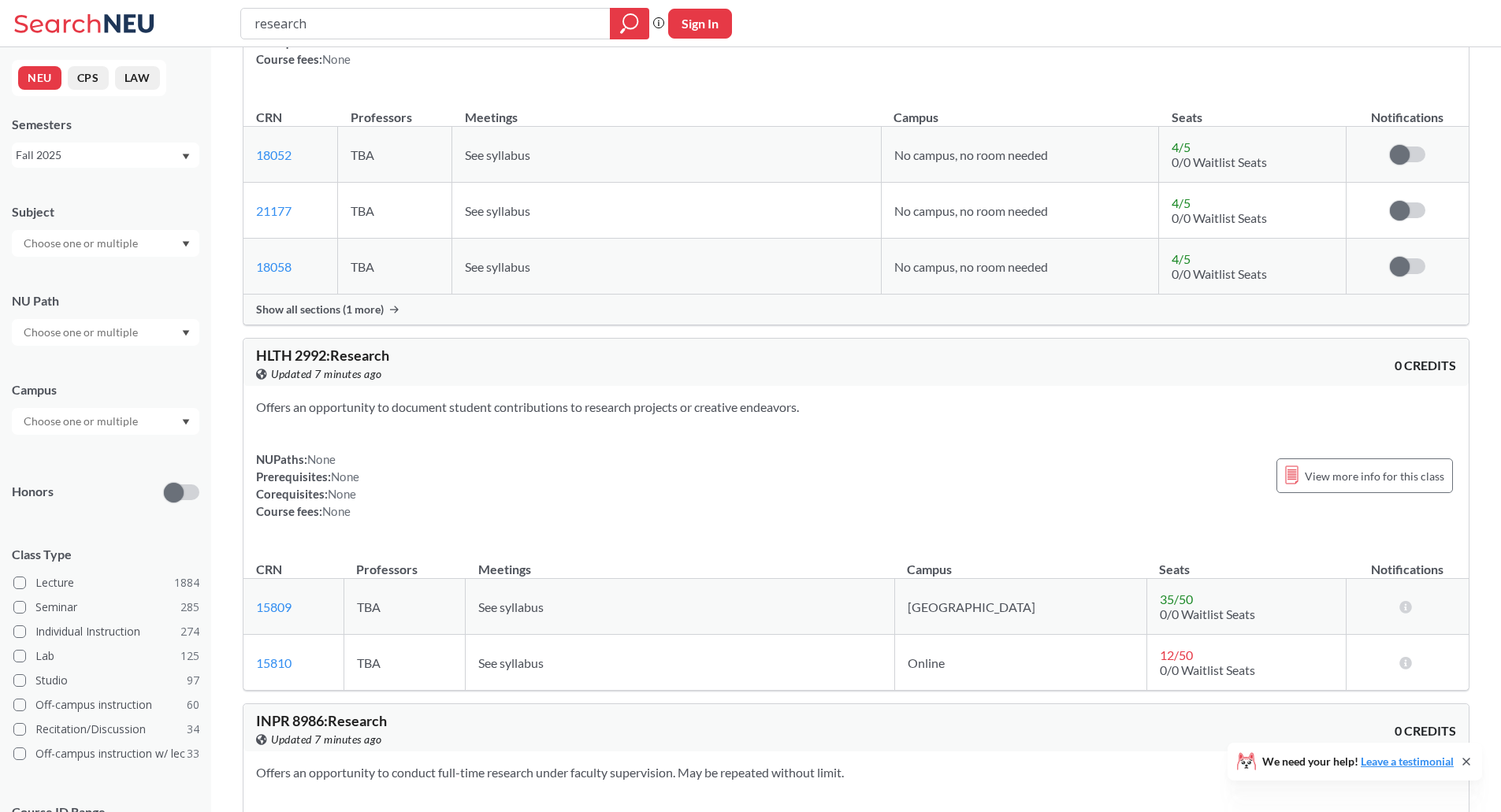
scroll to position [3409, 0]
